Goal: Task Accomplishment & Management: Manage account settings

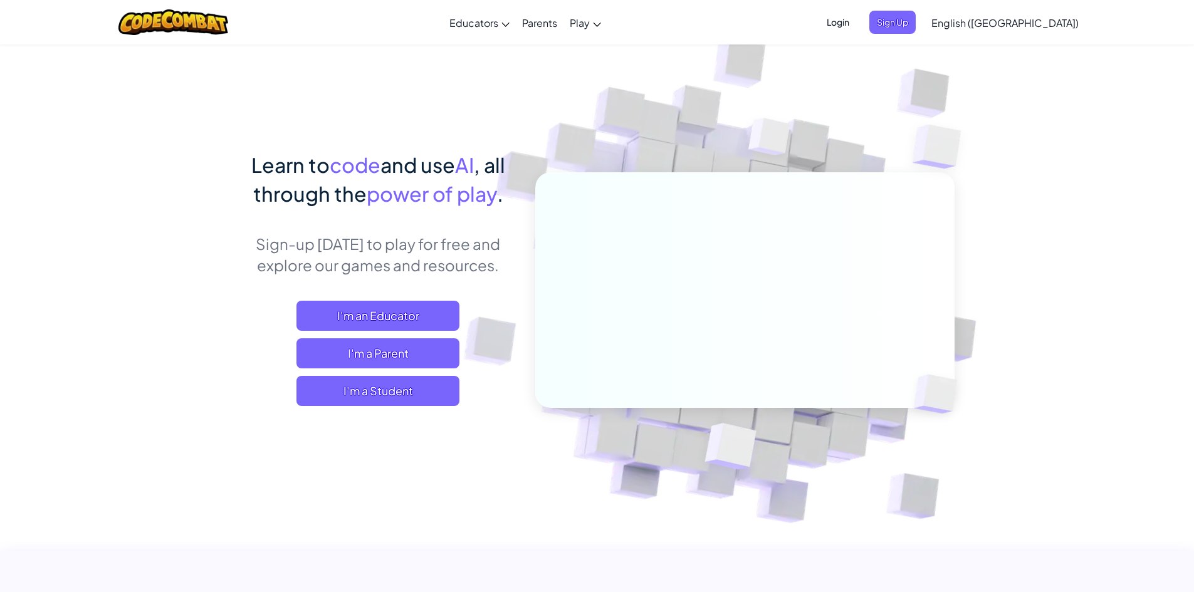
click at [857, 29] on span "Login" at bounding box center [838, 22] width 38 height 23
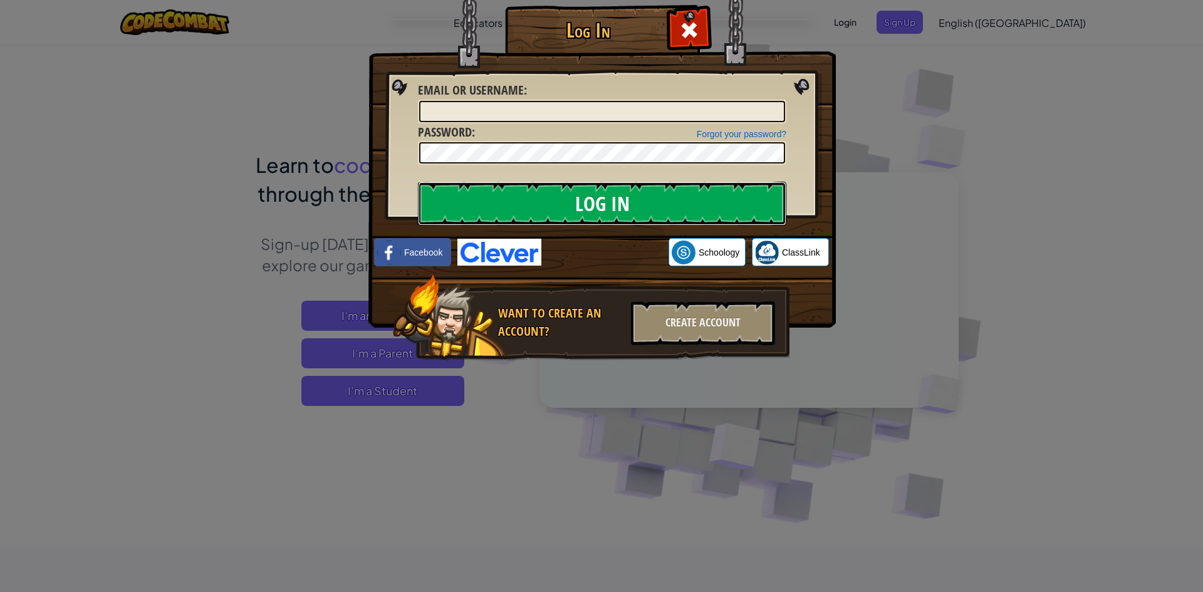
click at [617, 196] on input "Log In" at bounding box center [602, 204] width 369 height 44
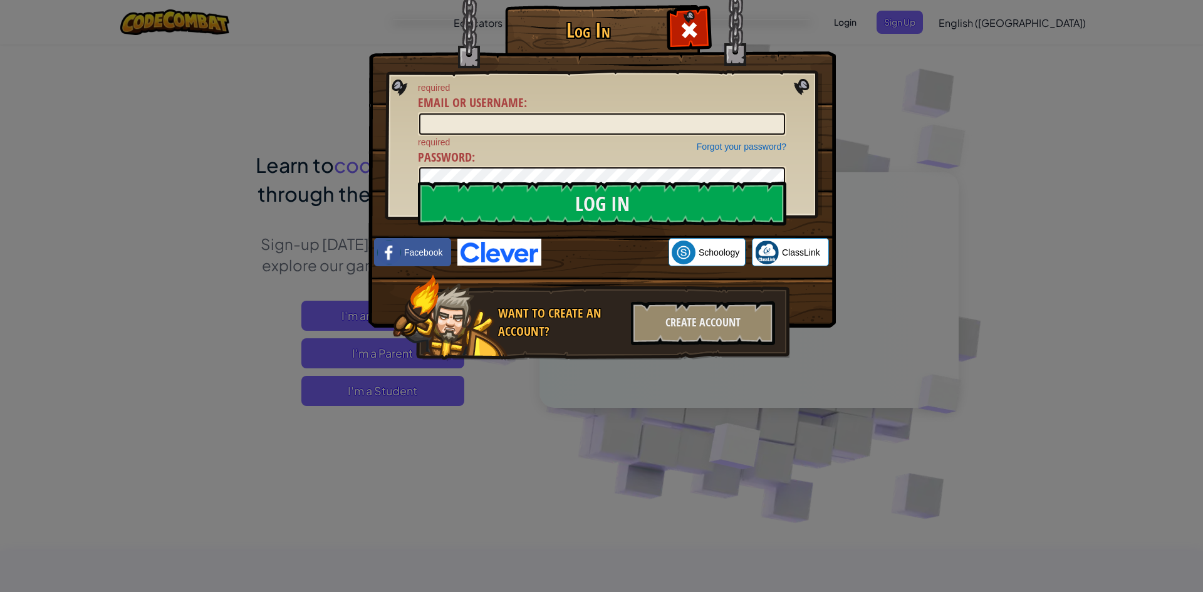
click at [492, 246] on img at bounding box center [499, 252] width 84 height 27
click at [529, 254] on img at bounding box center [499, 252] width 84 height 27
click at [489, 120] on input "Email or Username :" at bounding box center [602, 123] width 366 height 21
type input "[EMAIL_ADDRESS][DOMAIN_NAME]"
click at [418, 182] on input "Log In" at bounding box center [602, 204] width 369 height 44
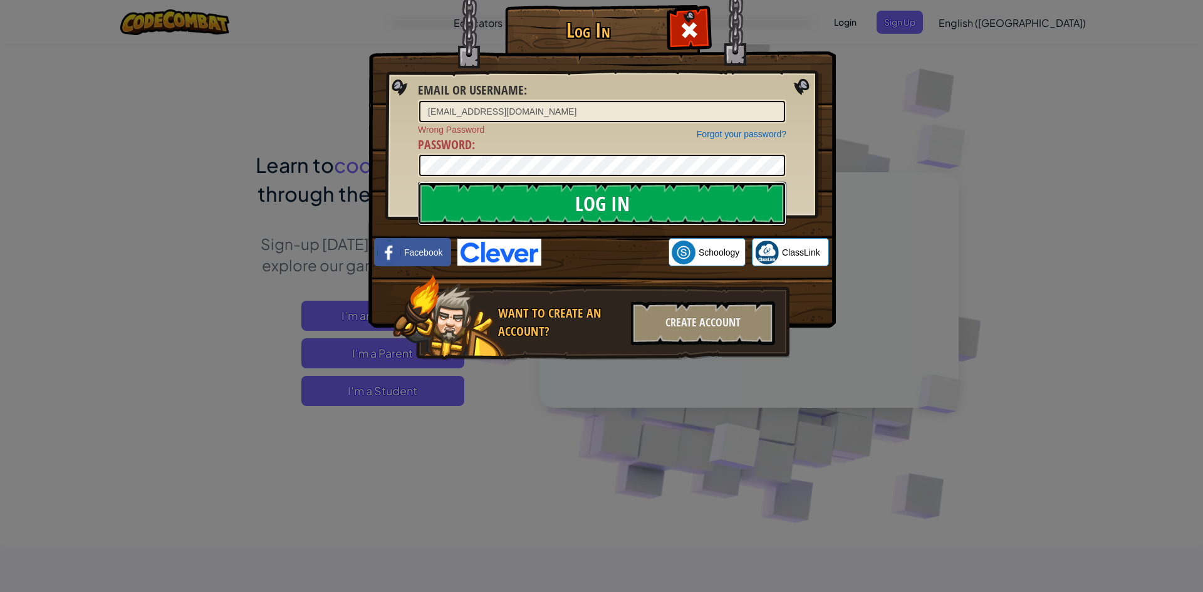
click at [552, 199] on input "Log In" at bounding box center [602, 204] width 369 height 44
click at [418, 182] on input "Log In" at bounding box center [602, 204] width 369 height 44
click at [510, 260] on img at bounding box center [499, 252] width 84 height 27
click at [675, 23] on div at bounding box center [688, 28] width 39 height 39
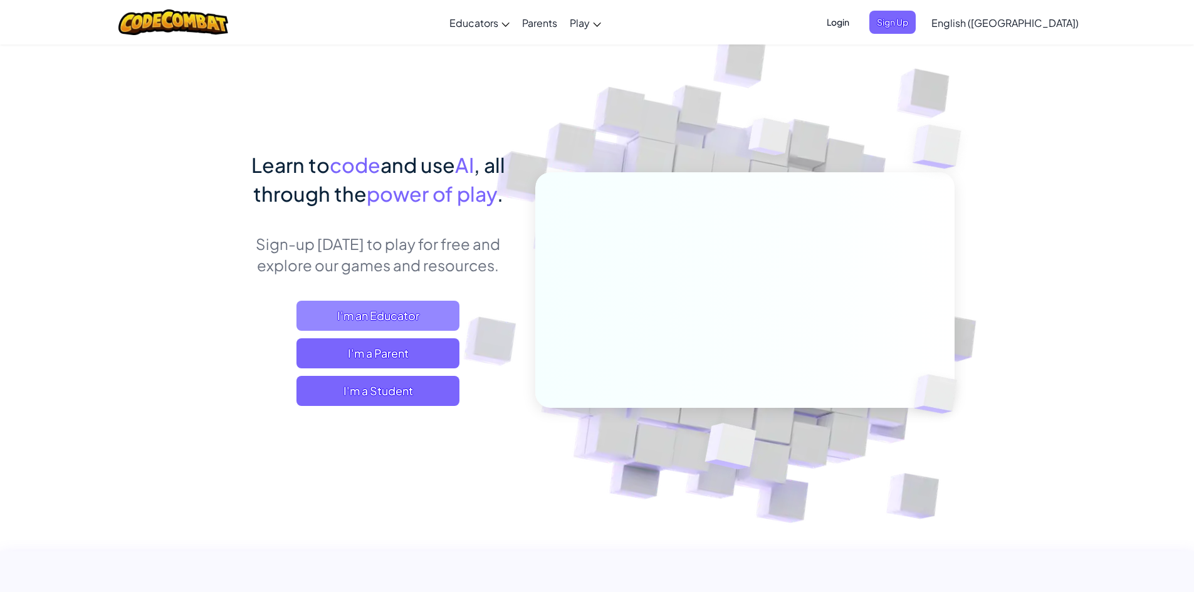
click at [420, 318] on span "I'm an Educator" at bounding box center [377, 316] width 163 height 30
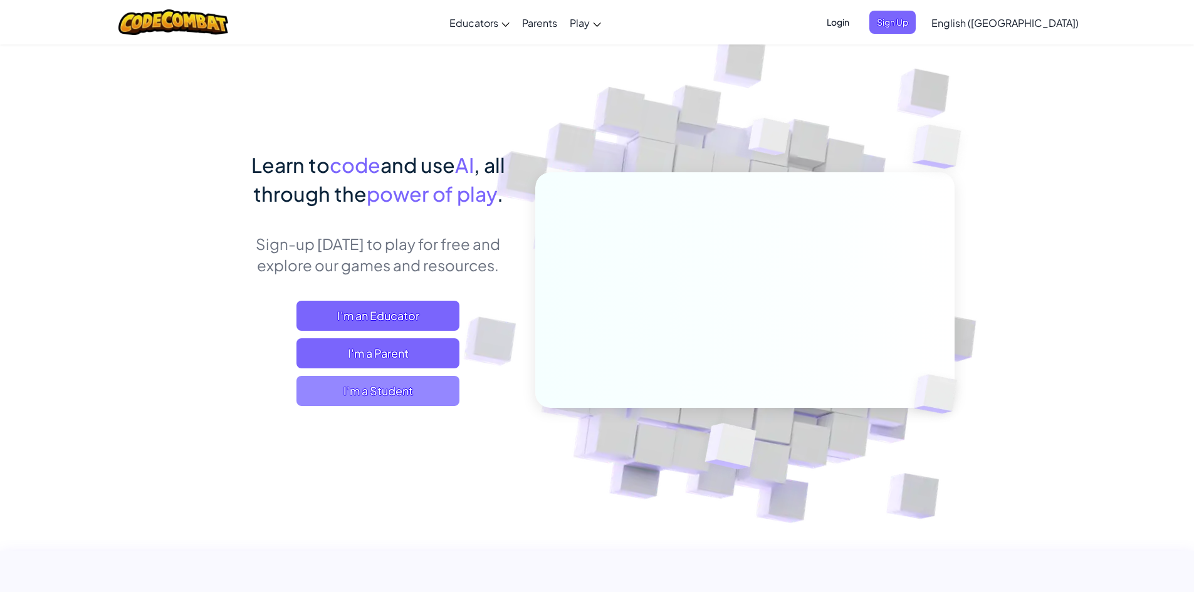
click at [418, 397] on span "I'm a Student" at bounding box center [377, 391] width 163 height 30
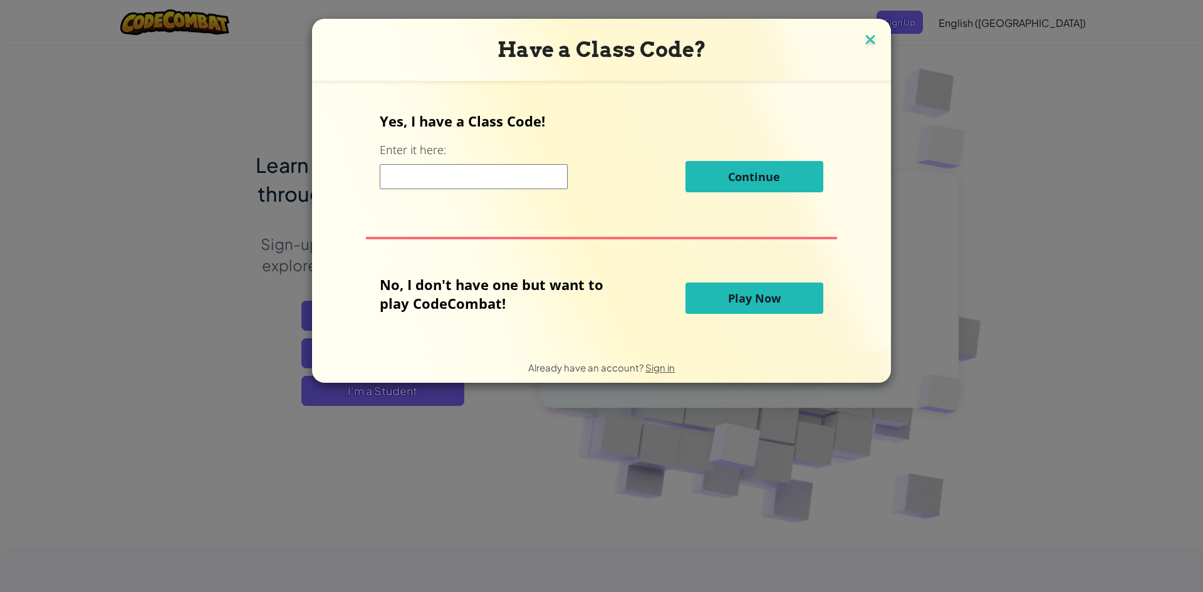
click at [869, 38] on img at bounding box center [870, 40] width 16 height 19
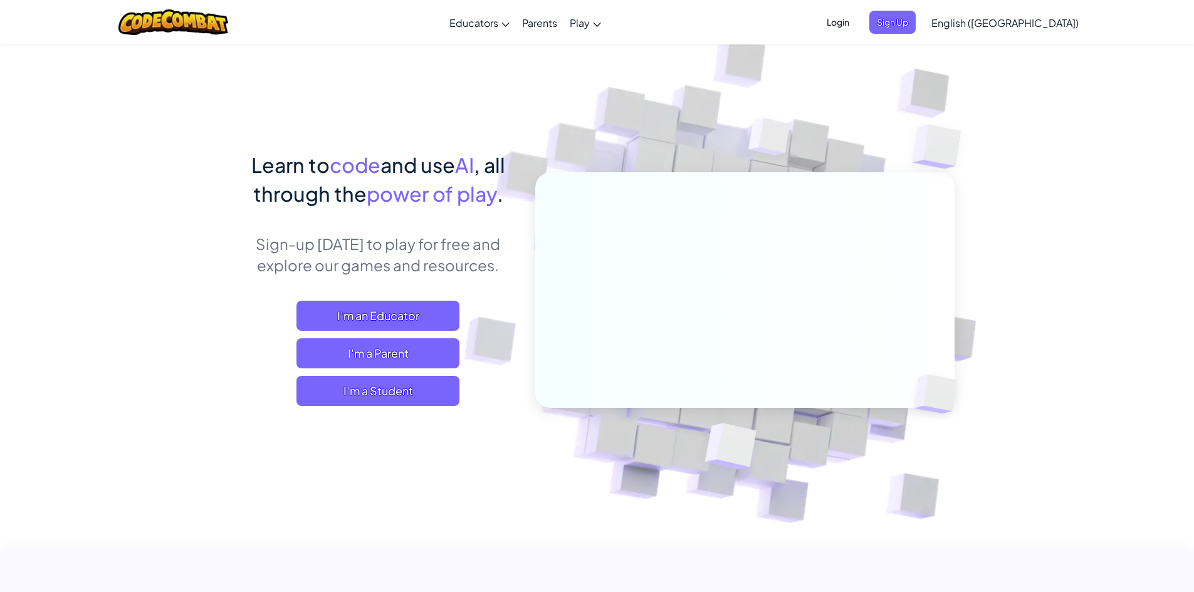
click at [857, 18] on span "Login" at bounding box center [838, 22] width 38 height 23
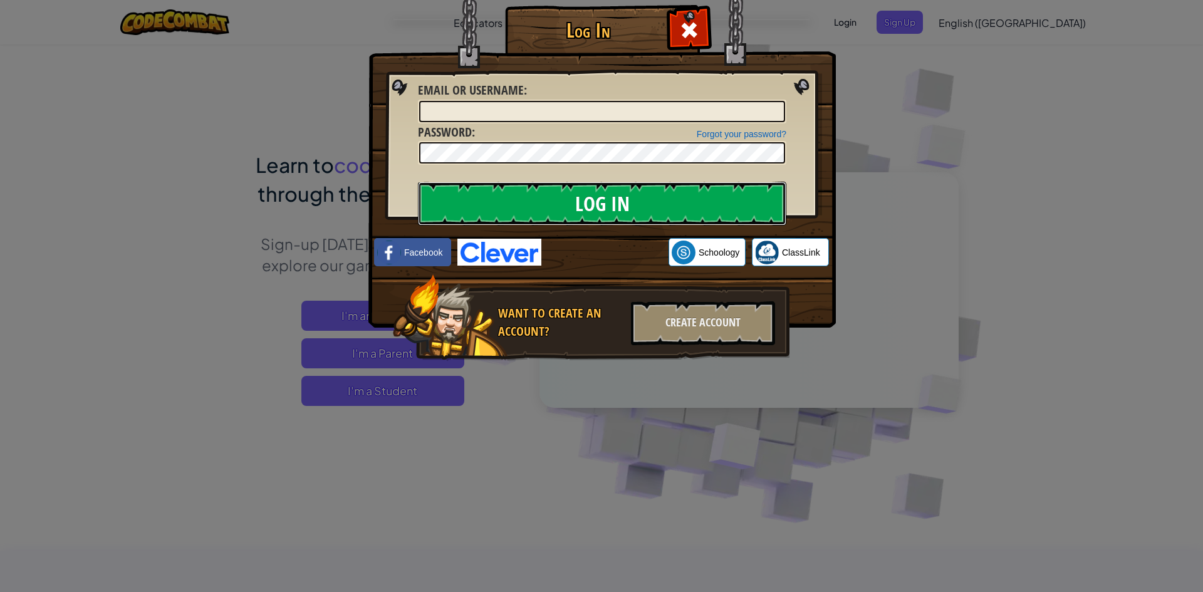
click at [631, 198] on input "Log In" at bounding box center [602, 204] width 369 height 44
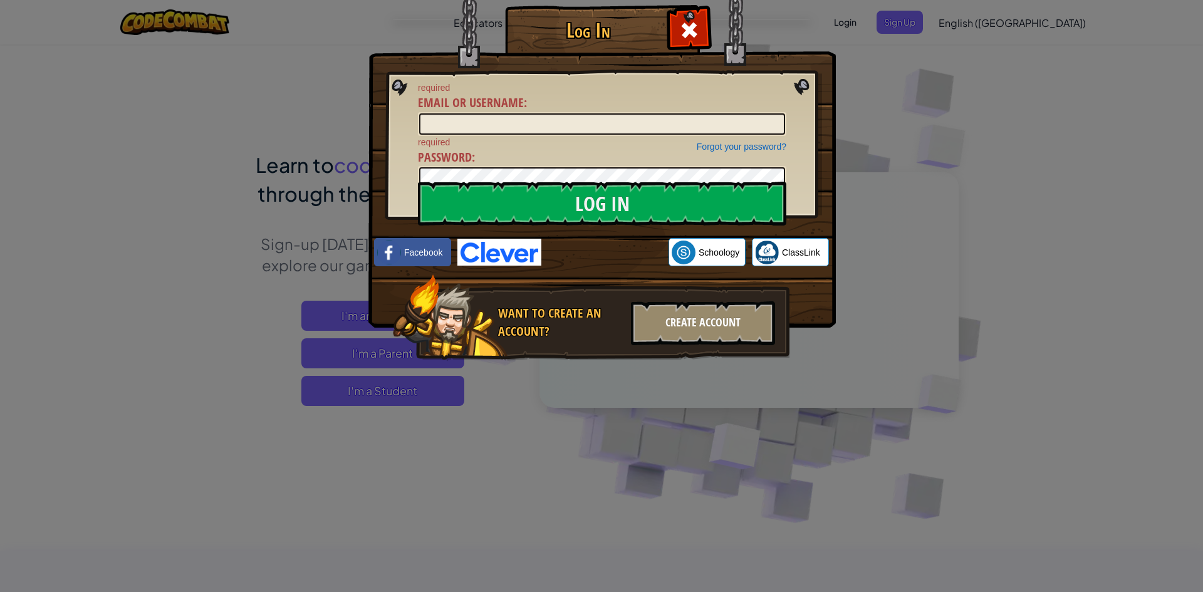
click at [693, 322] on div "Create Account" at bounding box center [703, 323] width 144 height 44
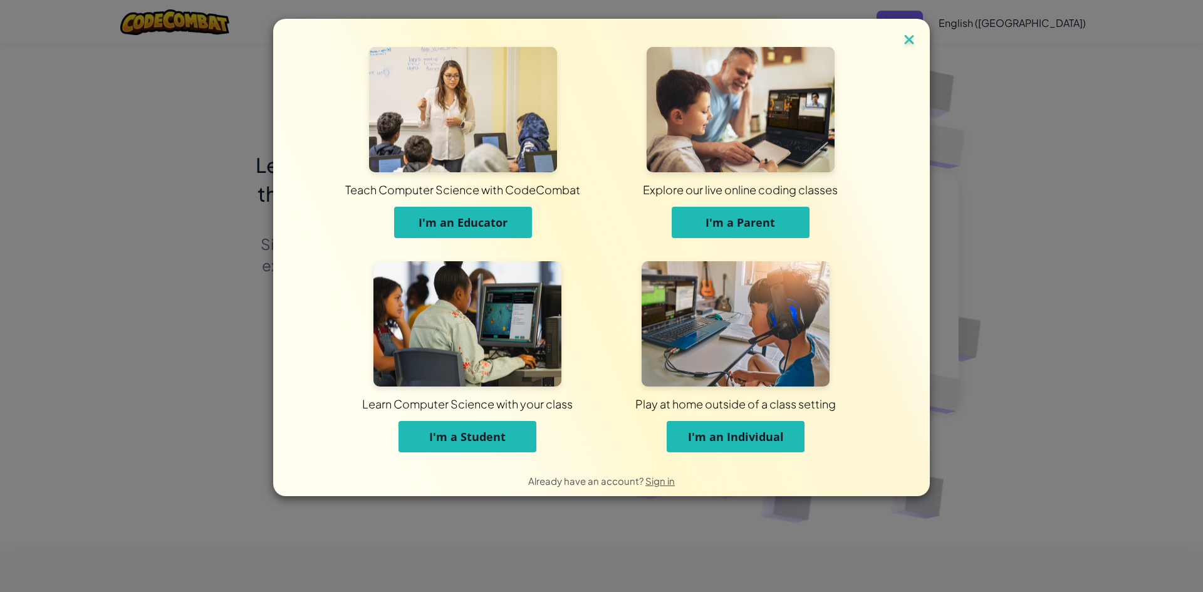
click at [906, 43] on img at bounding box center [909, 40] width 16 height 19
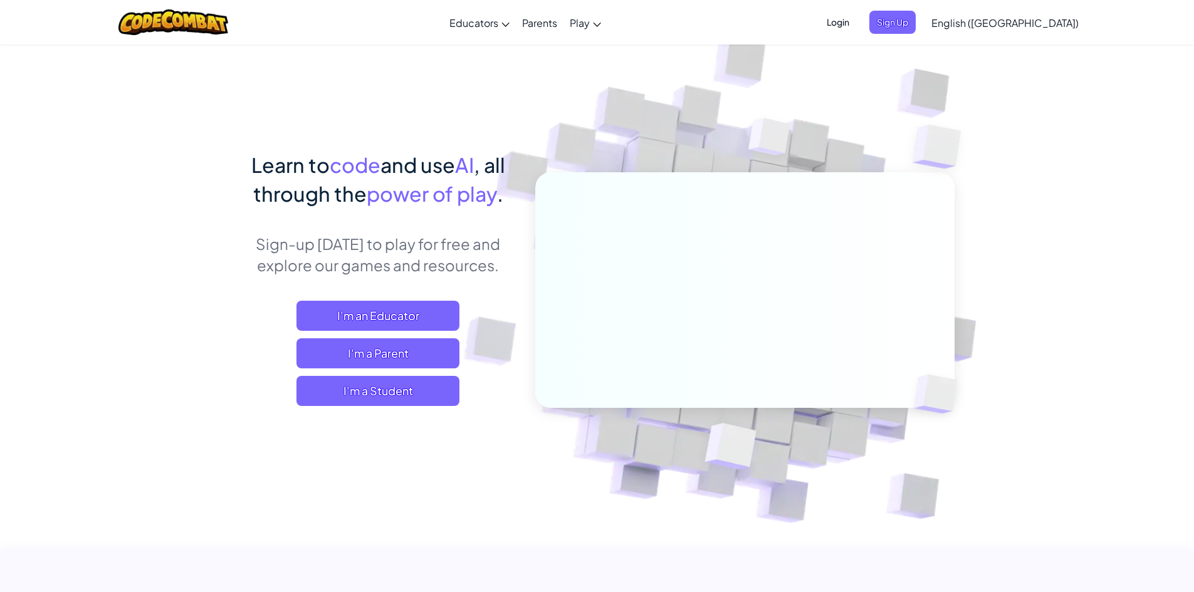
click at [857, 21] on span "Login" at bounding box center [838, 22] width 38 height 23
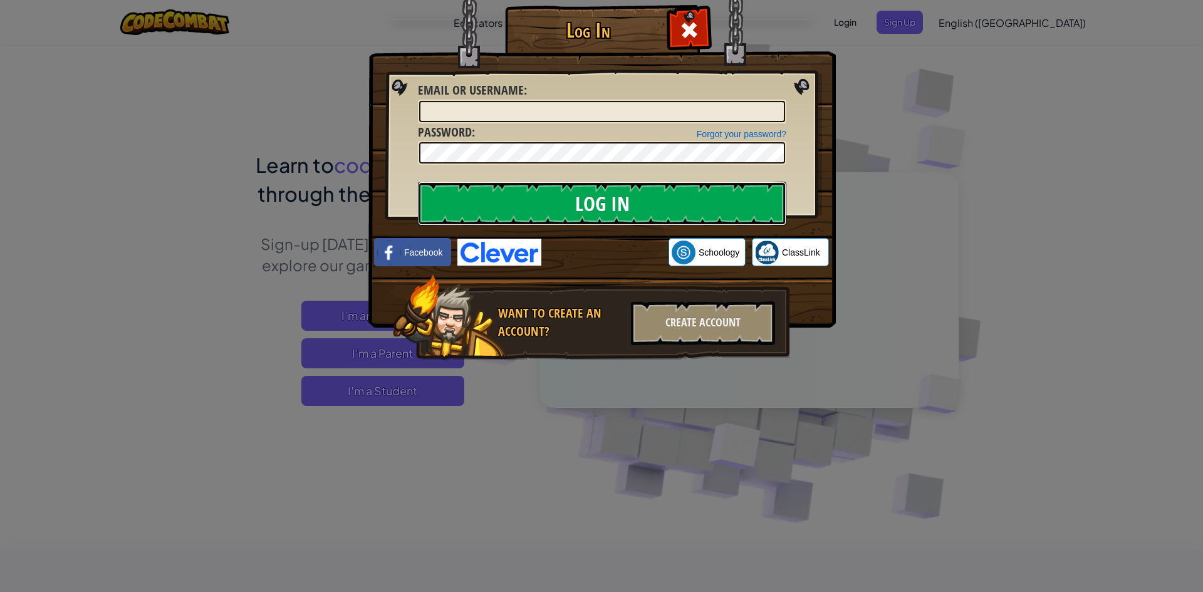
click at [682, 208] on input "Log In" at bounding box center [602, 204] width 369 height 44
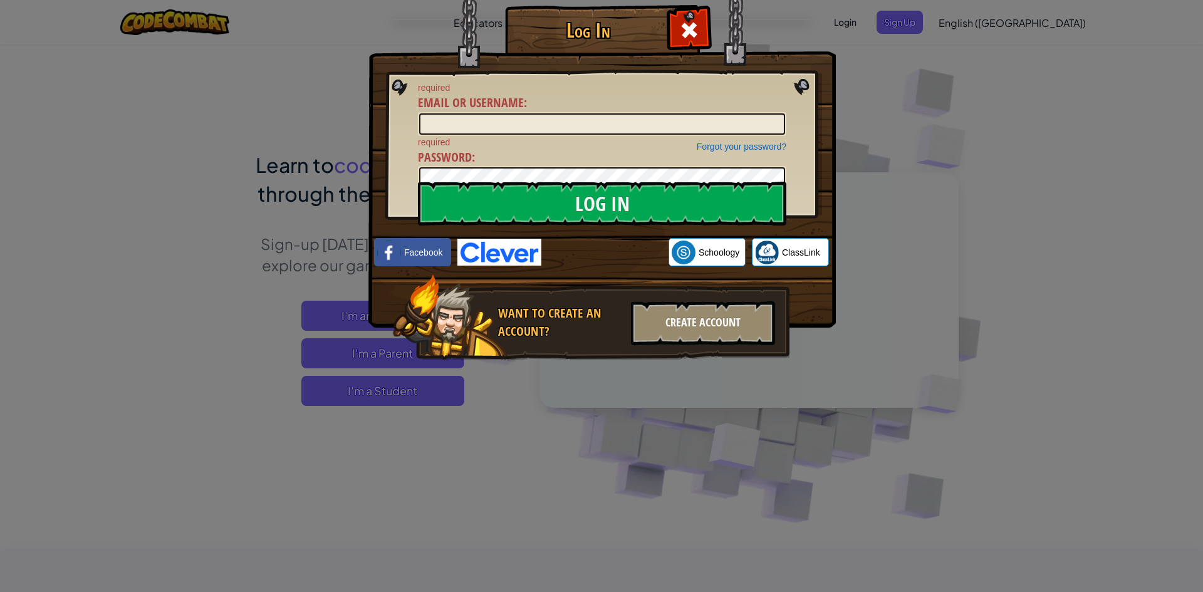
click at [701, 321] on div "Create Account" at bounding box center [703, 323] width 144 height 44
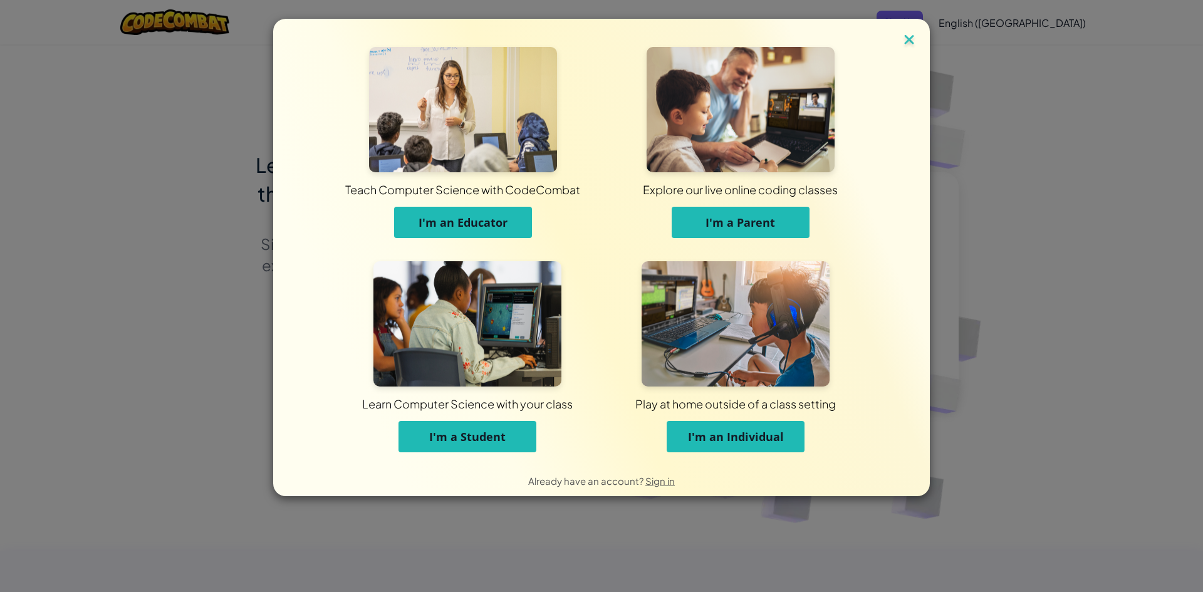
click at [901, 41] on img at bounding box center [909, 40] width 16 height 19
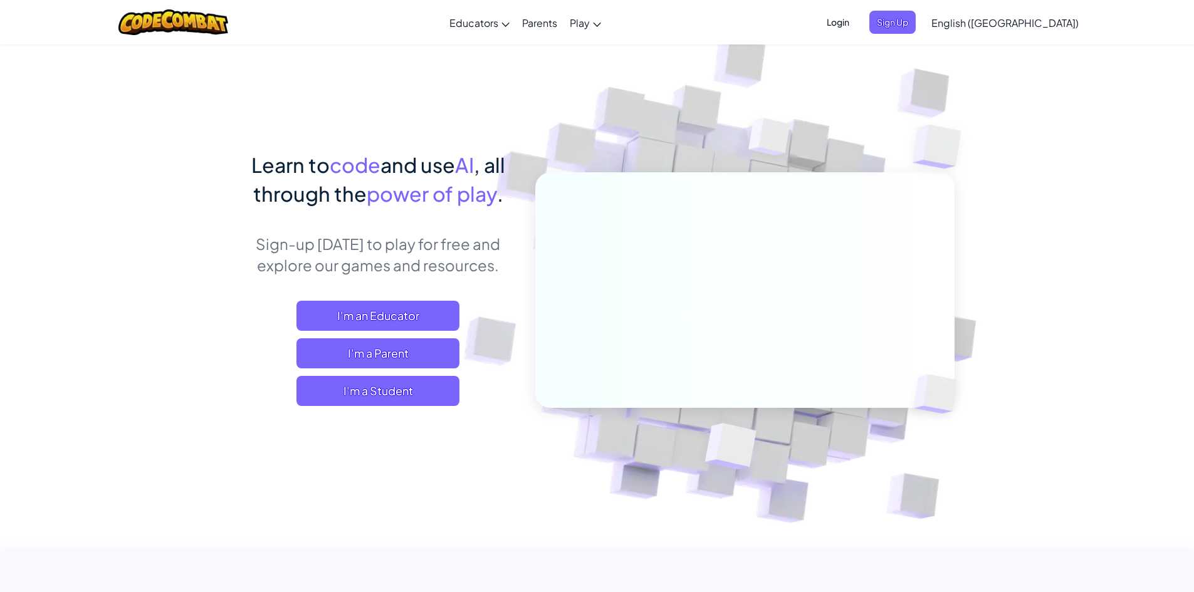
click at [857, 18] on span "Login" at bounding box center [838, 22] width 38 height 23
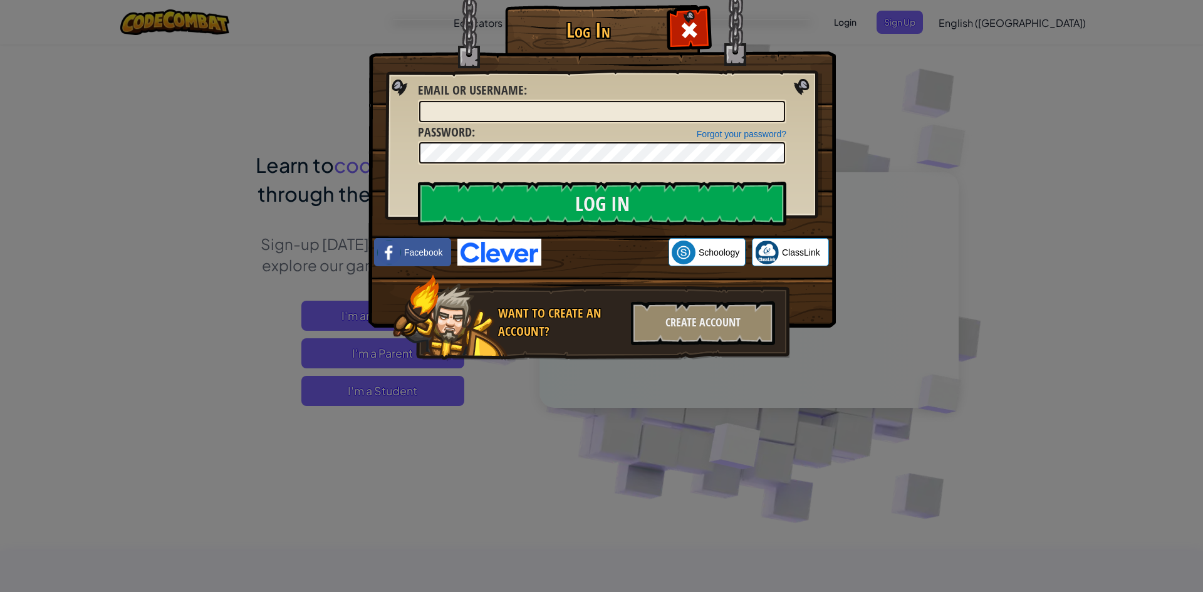
click at [513, 246] on img at bounding box center [499, 252] width 84 height 27
drag, startPoint x: 693, startPoint y: 32, endPoint x: 657, endPoint y: 43, distance: 38.1
click at [693, 32] on span at bounding box center [689, 30] width 20 height 20
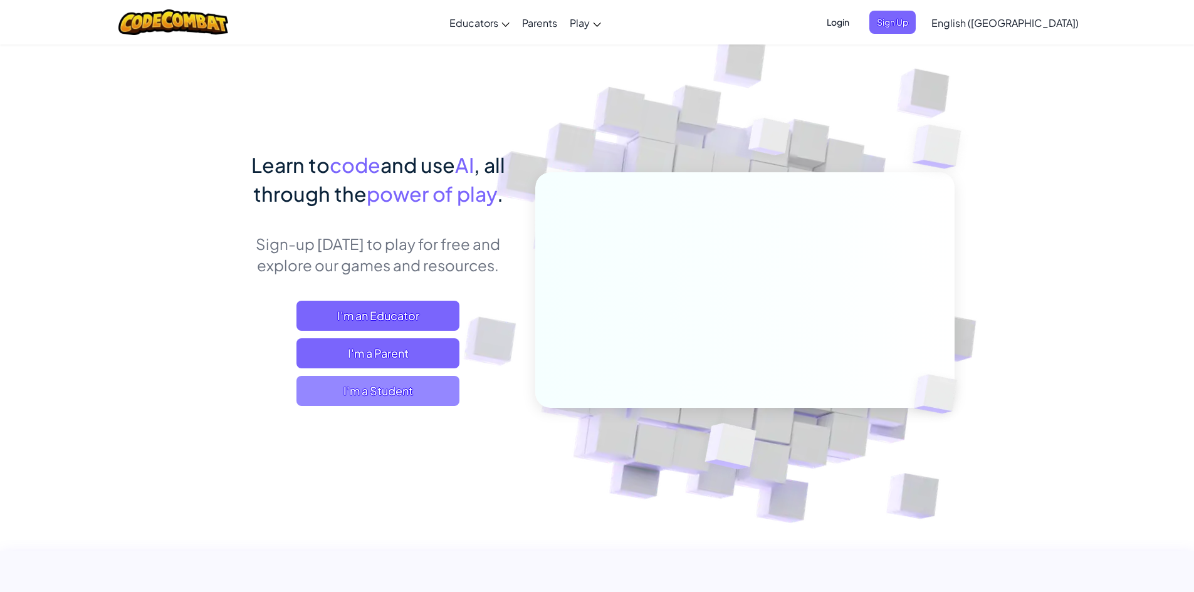
click at [399, 379] on span "I'm a Student" at bounding box center [377, 391] width 163 height 30
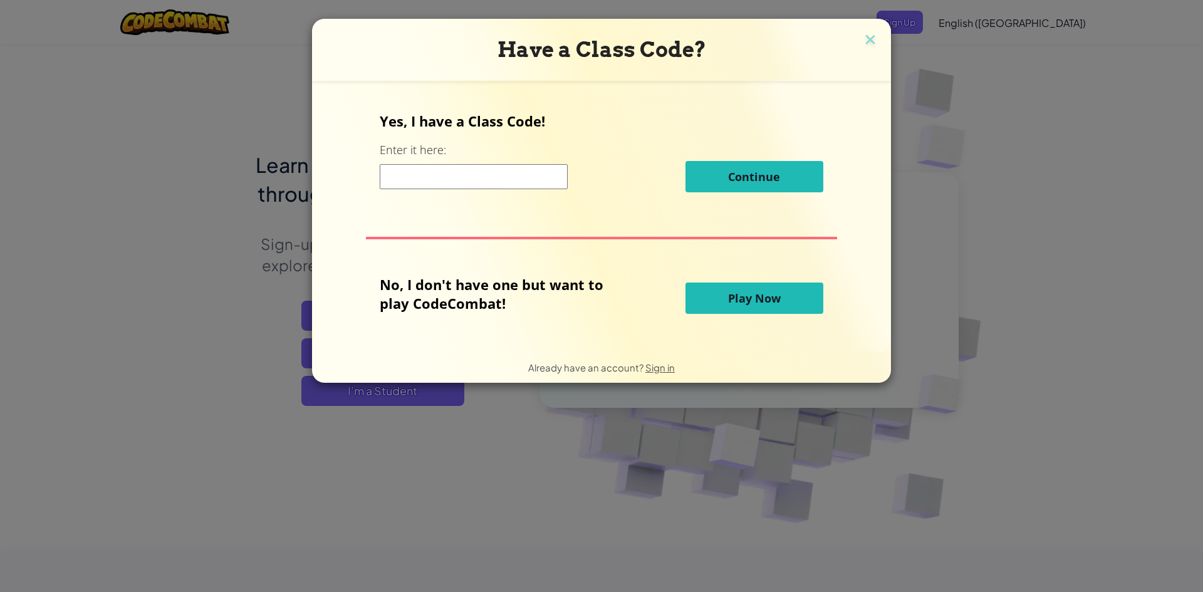
click at [498, 182] on input at bounding box center [474, 176] width 188 height 25
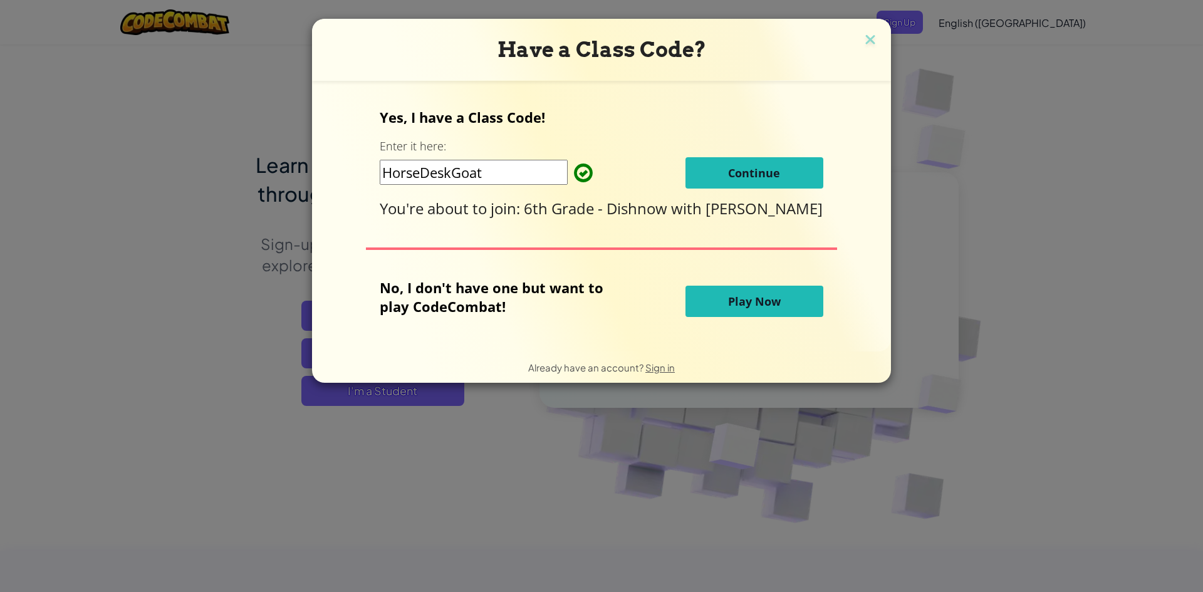
type input "HorseDeskGoat"
click at [728, 165] on span "Continue" at bounding box center [754, 172] width 52 height 15
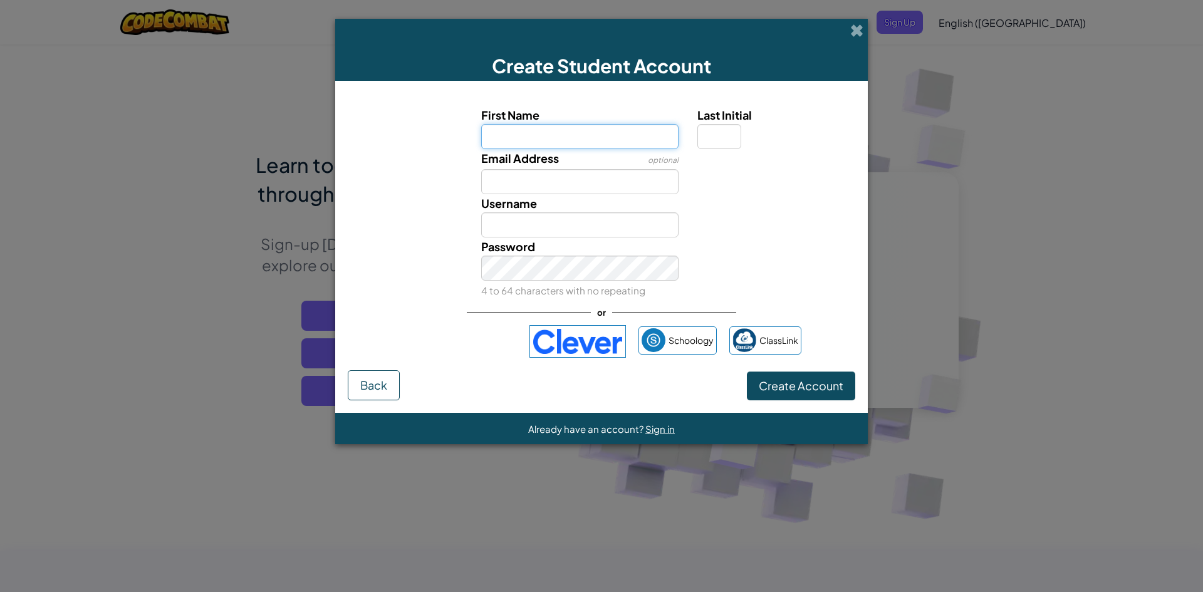
click at [583, 144] on input "First Name" at bounding box center [580, 136] width 198 height 25
click at [588, 352] on img at bounding box center [578, 341] width 97 height 33
click at [857, 29] on span at bounding box center [856, 30] width 13 height 13
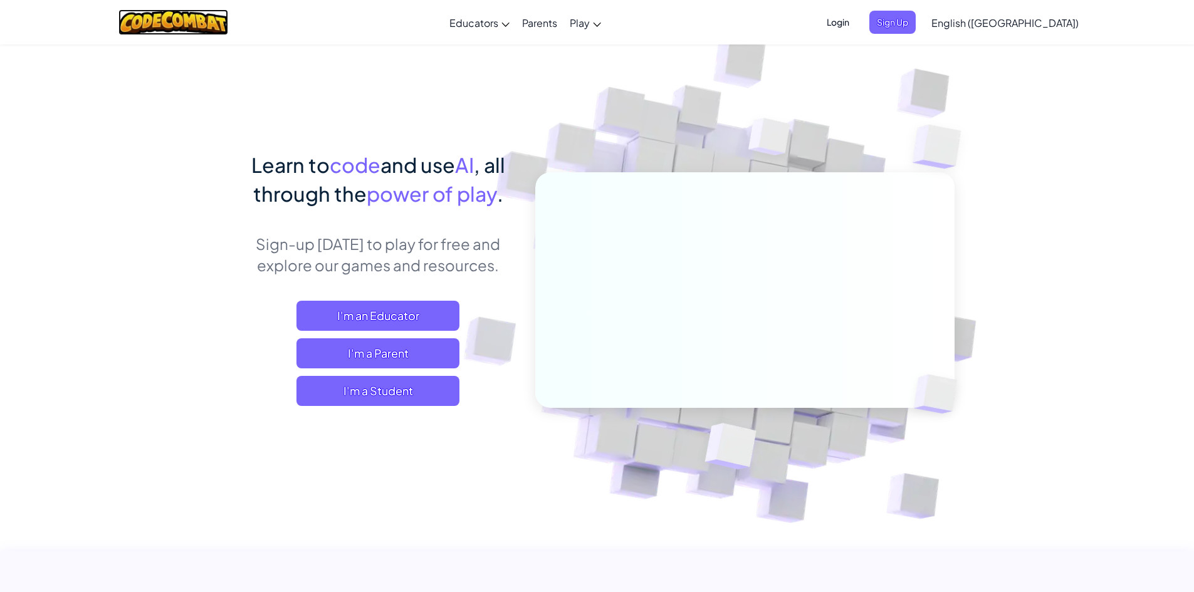
click at [194, 24] on img at bounding box center [173, 22] width 110 height 26
click at [857, 25] on span "Login" at bounding box center [838, 22] width 38 height 23
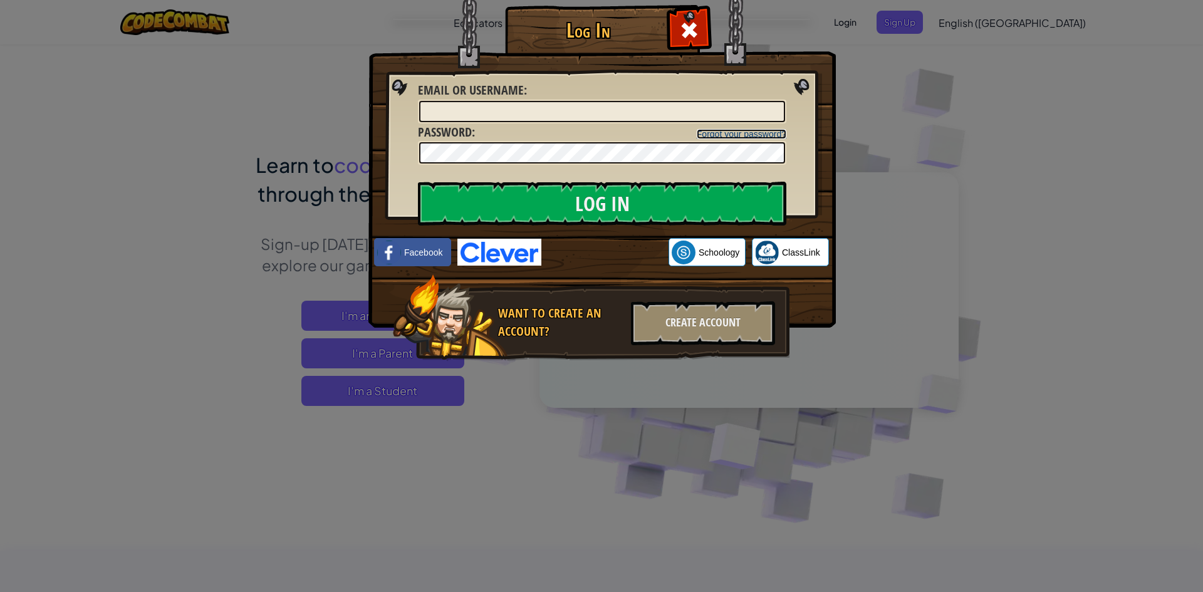
click at [780, 132] on link "Forgot your password?" at bounding box center [742, 134] width 90 height 10
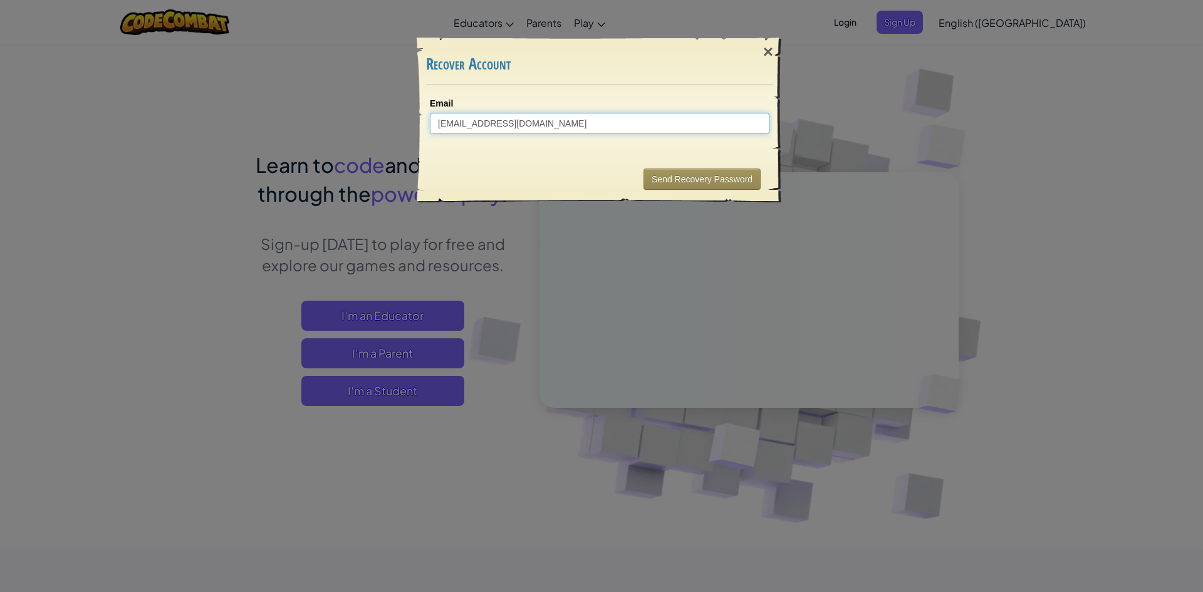
type input "[EMAIL_ADDRESS][DOMAIN_NAME]"
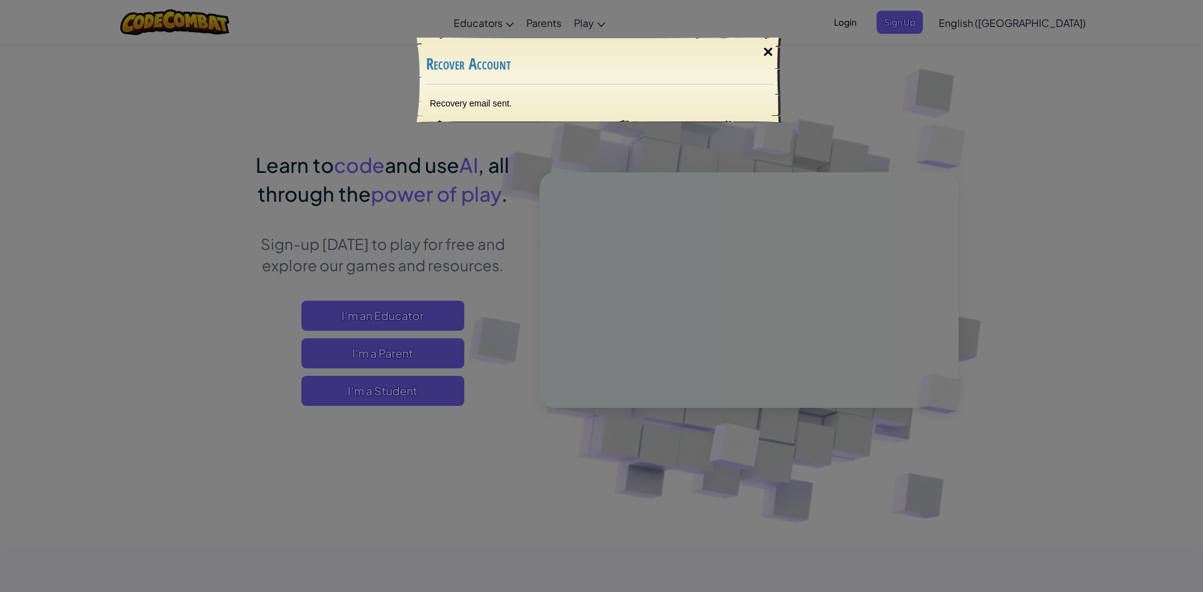
click at [766, 44] on div "×" at bounding box center [768, 52] width 29 height 36
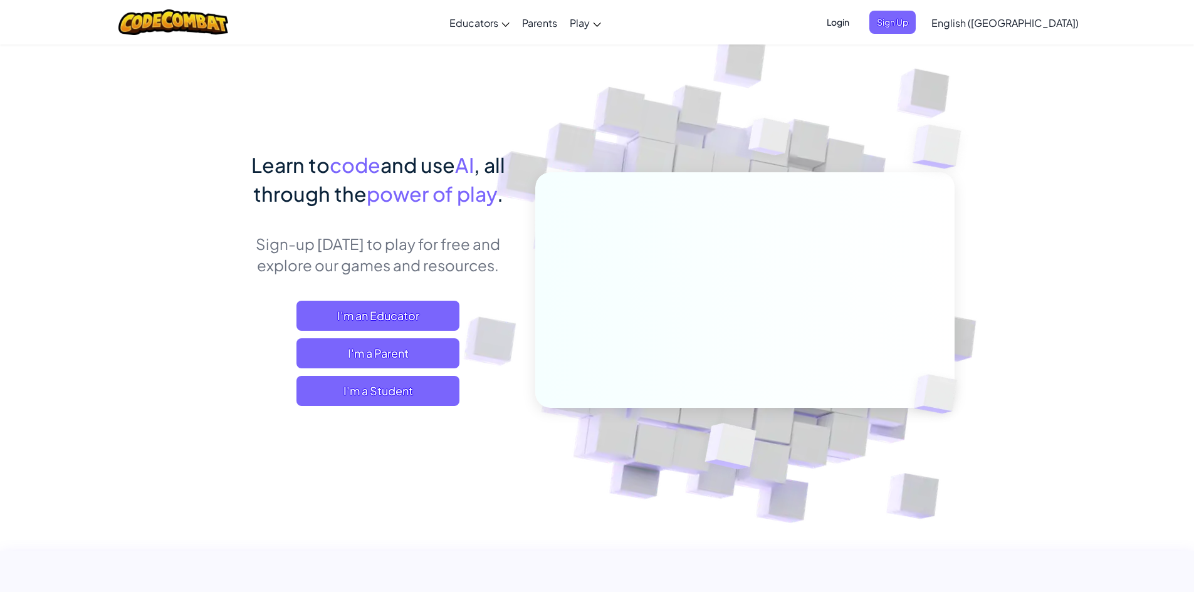
click at [857, 18] on span "Login" at bounding box center [838, 22] width 38 height 23
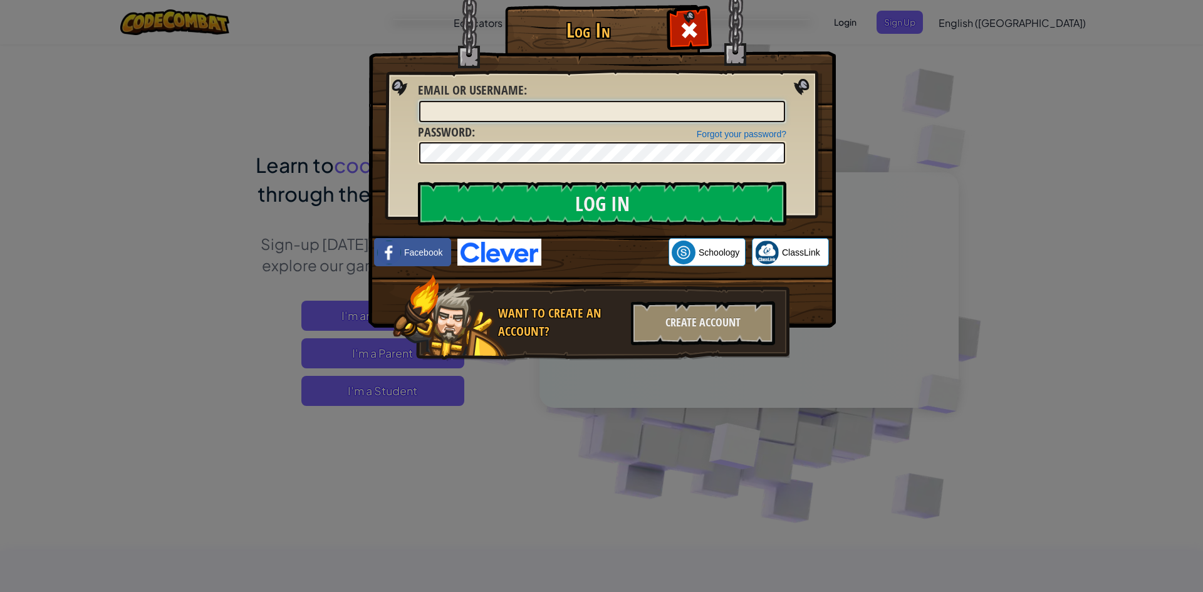
drag, startPoint x: 498, startPoint y: 107, endPoint x: 488, endPoint y: 102, distance: 11.8
click at [503, 107] on input "Email or Username :" at bounding box center [602, 111] width 366 height 21
type input "[EMAIL_ADDRESS][DOMAIN_NAME]"
click at [418, 182] on input "Log In" at bounding box center [602, 204] width 369 height 44
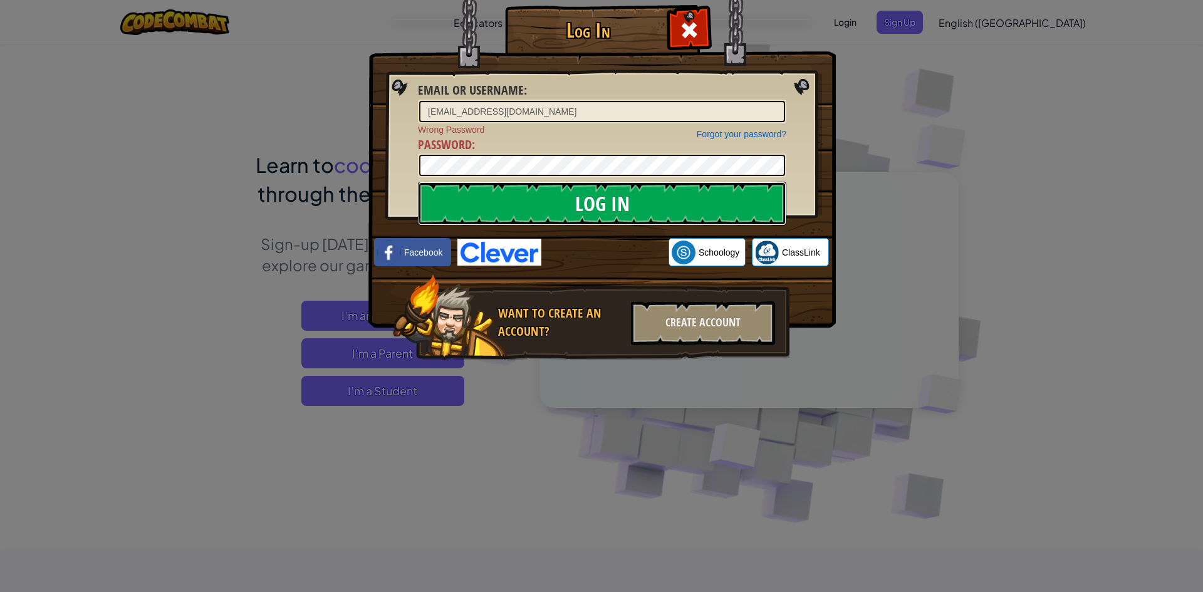
click at [501, 196] on input "Log In" at bounding box center [602, 204] width 369 height 44
click at [418, 182] on input "Log In" at bounding box center [602, 204] width 369 height 44
click at [573, 198] on input "Log In" at bounding box center [602, 204] width 369 height 44
